Goal: Find specific page/section: Find specific page/section

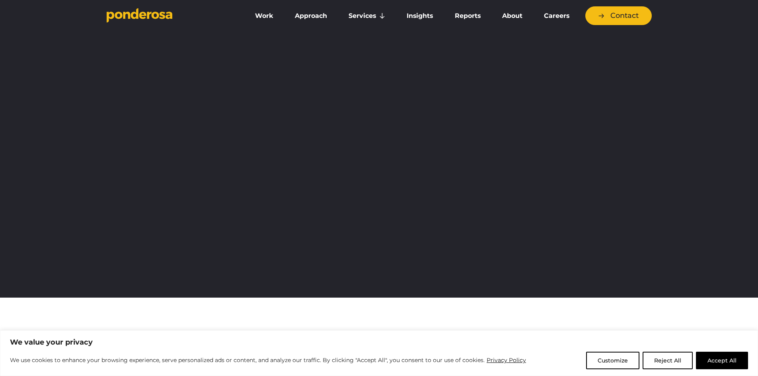
click at [665, 360] on button "Reject All" at bounding box center [668, 361] width 50 height 18
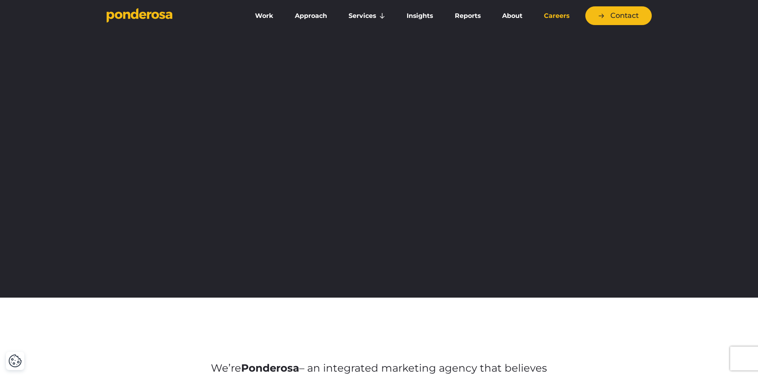
click at [549, 13] on link "Careers" at bounding box center [557, 16] width 44 height 17
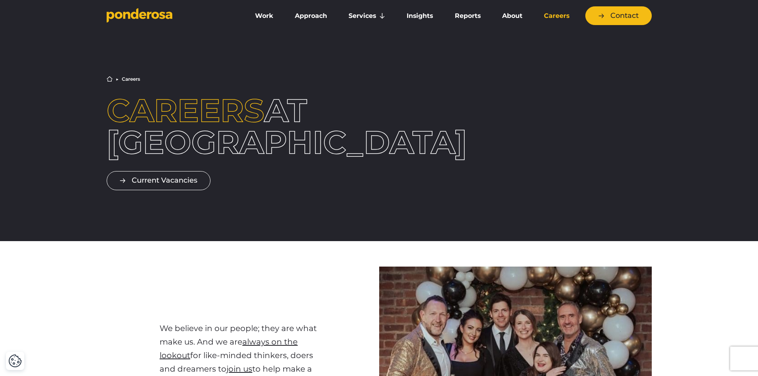
click at [254, 56] on div "Home ▶︎ Careers Careers at Ponderosa Current Vacancies" at bounding box center [379, 133] width 758 height 216
click at [150, 176] on link "Current Vacancies" at bounding box center [159, 180] width 104 height 19
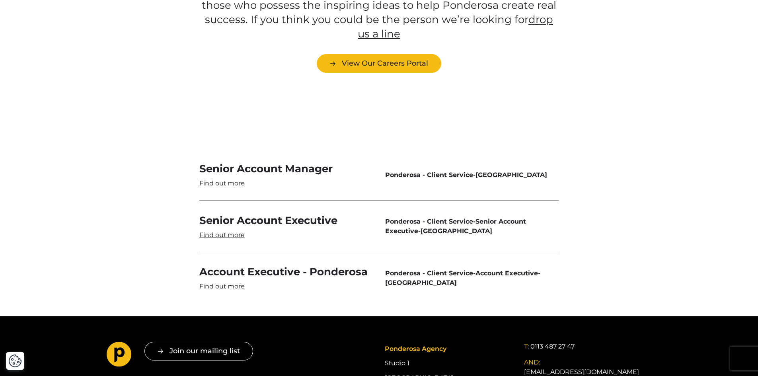
scroll to position [2301, 0]
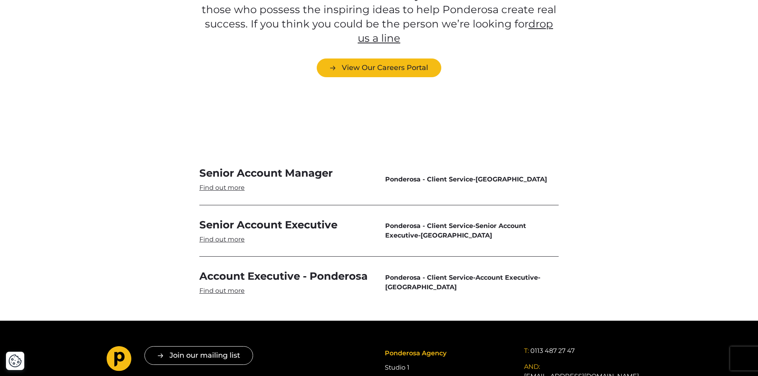
click at [304, 166] on link "Senior Account Manager" at bounding box center [286, 179] width 174 height 26
click at [233, 166] on link "Senior Account Manager" at bounding box center [286, 179] width 174 height 26
